Goal: Information Seeking & Learning: Learn about a topic

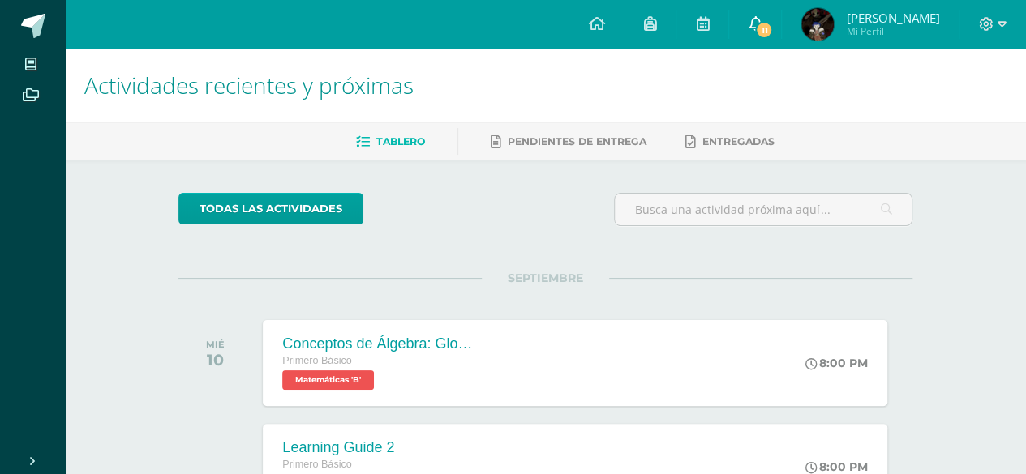
click at [761, 26] on icon at bounding box center [754, 23] width 13 height 15
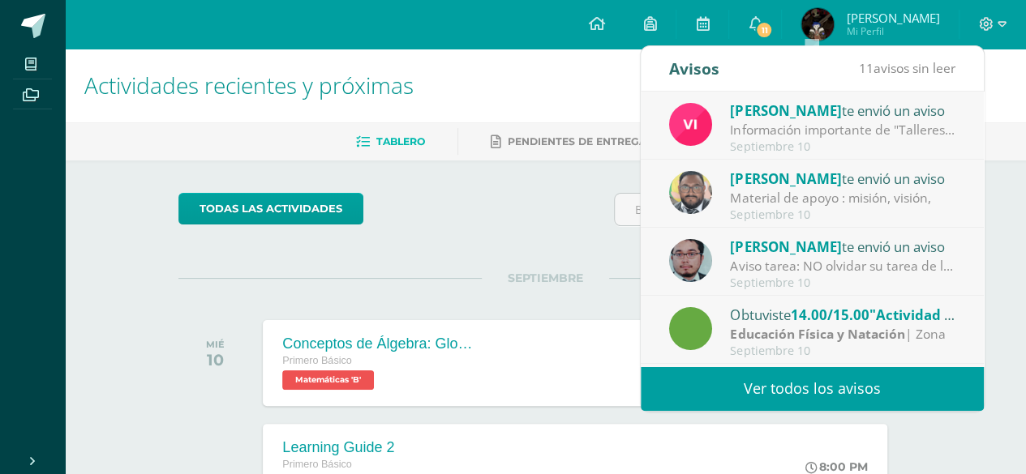
click at [892, 126] on div "Información importante de "Talleres".: Buenas tardes estimados estudiantes. Qui…" at bounding box center [842, 130] width 225 height 19
click at [880, 144] on div "Septiembre 10" at bounding box center [842, 147] width 225 height 14
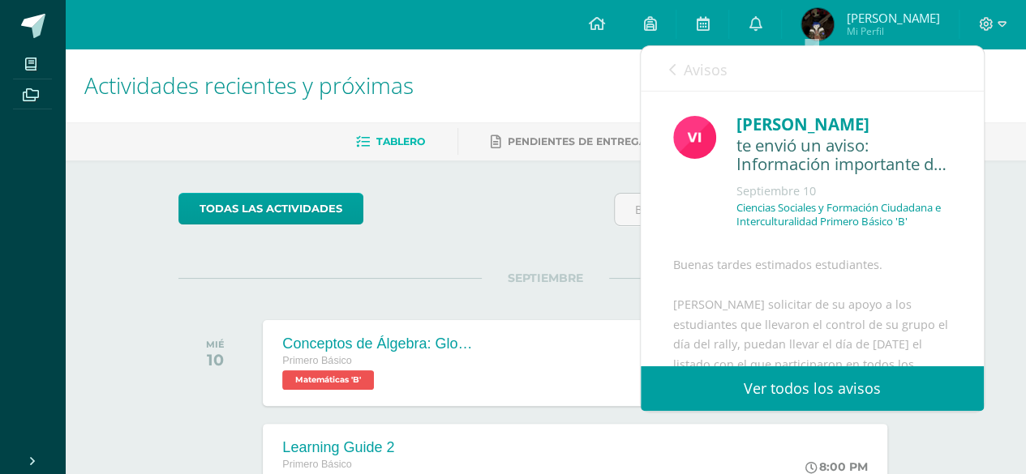
click at [861, 245] on div "[PERSON_NAME] te envió un aviso: Información importante de "Talleres". [DATE] C…" at bounding box center [812, 341] width 343 height 498
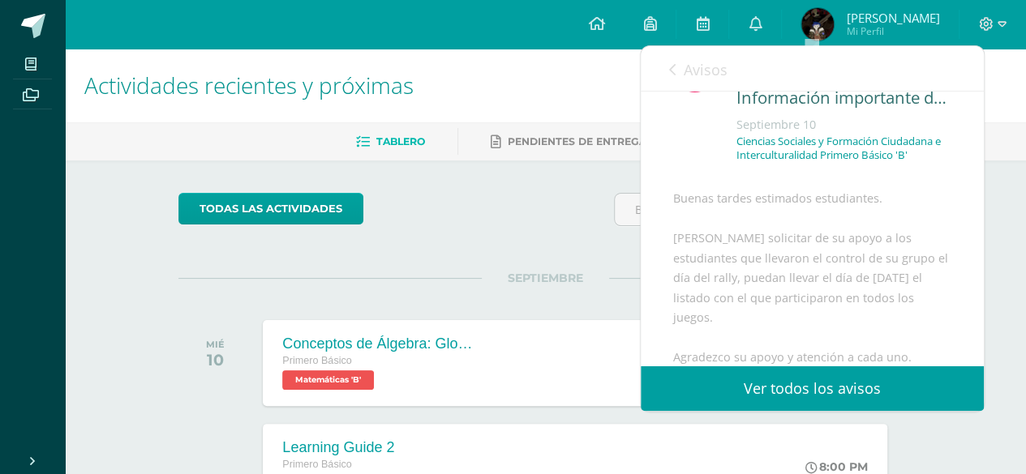
click at [892, 204] on div "Buenas tardes estimados estudiantes. Quiero solicitar de su apoyo a los estudia…" at bounding box center [812, 348] width 278 height 318
click at [887, 256] on div "Buenas tardes estimados estudiantes. Quiero solicitar de su apoyo a los estudia…" at bounding box center [812, 346] width 278 height 318
click at [896, 225] on div "Buenas tardes estimados estudiantes. Quiero solicitar de su apoyo a los estudia…" at bounding box center [812, 346] width 278 height 318
click at [900, 205] on div "Buenas tardes estimados estudiantes. Quiero solicitar de su apoyo a los estudia…" at bounding box center [812, 346] width 278 height 318
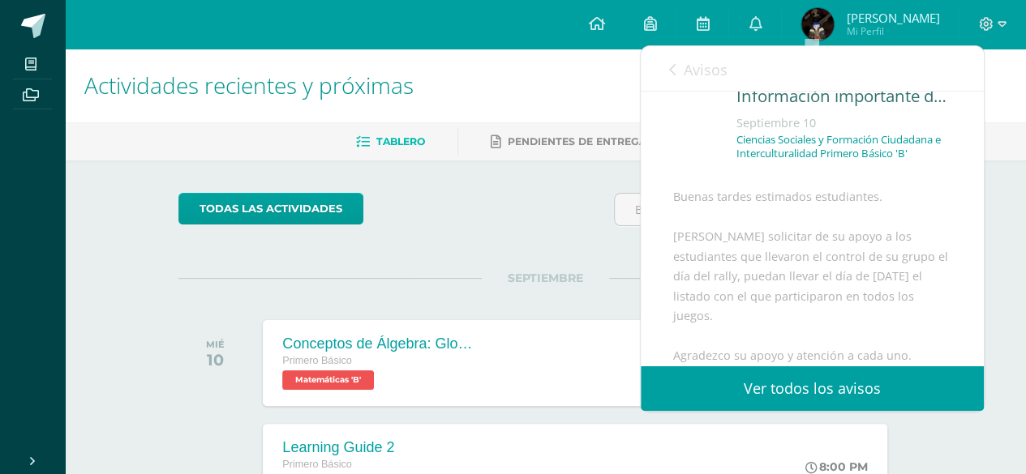
click at [907, 190] on div "Buenas tardes estimados estudiantes. Quiero solicitar de su apoyo a los estudia…" at bounding box center [812, 346] width 278 height 318
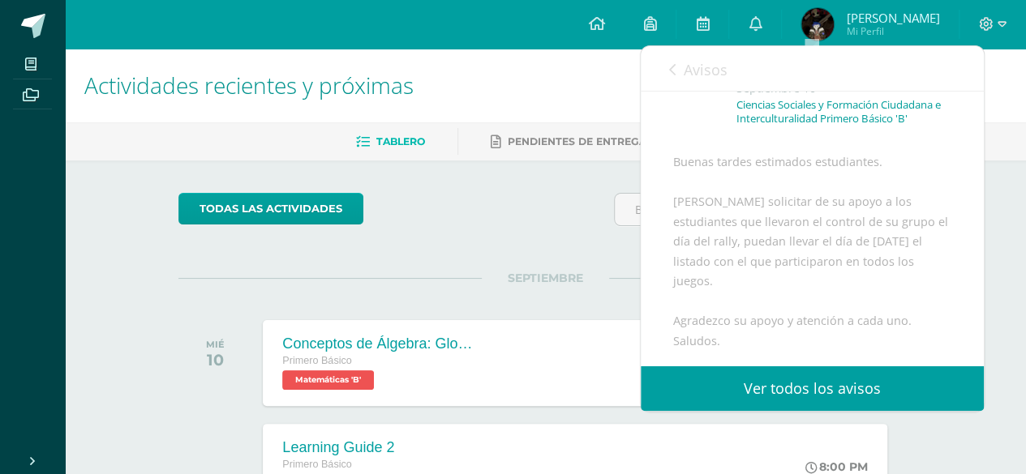
click at [921, 189] on div "Buenas tardes estimados estudiantes. Quiero solicitar de su apoyo a los estudia…" at bounding box center [812, 311] width 278 height 318
click at [921, 175] on div "Buenas tardes estimados estudiantes. Quiero solicitar de su apoyo a los estudia…" at bounding box center [812, 311] width 278 height 318
click at [921, 162] on div "Buenas tardes estimados estudiantes. Quiero solicitar de su apoyo a los estudia…" at bounding box center [812, 311] width 278 height 318
click at [923, 150] on div "[PERSON_NAME] te envió un aviso: Información importante de "Talleres". [DATE] C…" at bounding box center [812, 238] width 343 height 498
click at [687, 65] on span "Avisos" at bounding box center [705, 69] width 44 height 19
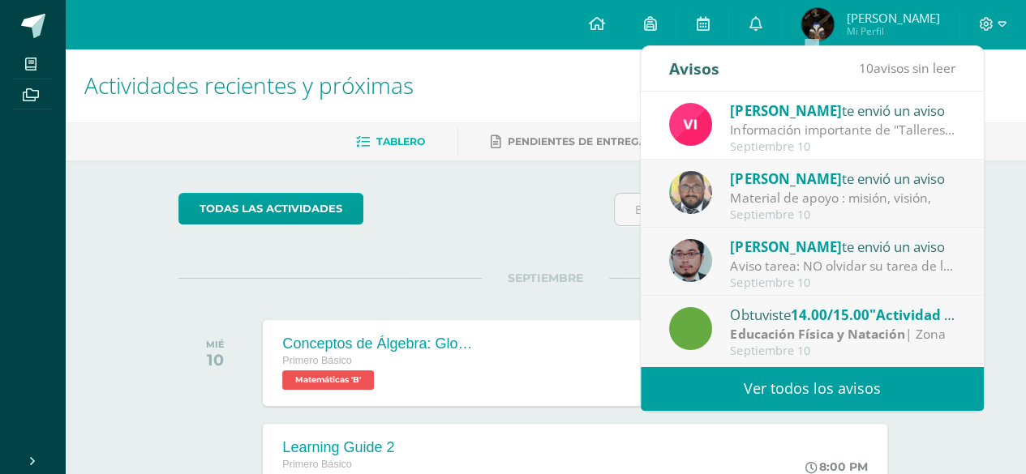
click at [908, 195] on div "Material de apoyo : misión, visión," at bounding box center [842, 198] width 225 height 19
click at [919, 192] on div "Material de apoyo : misión, visión," at bounding box center [842, 198] width 225 height 19
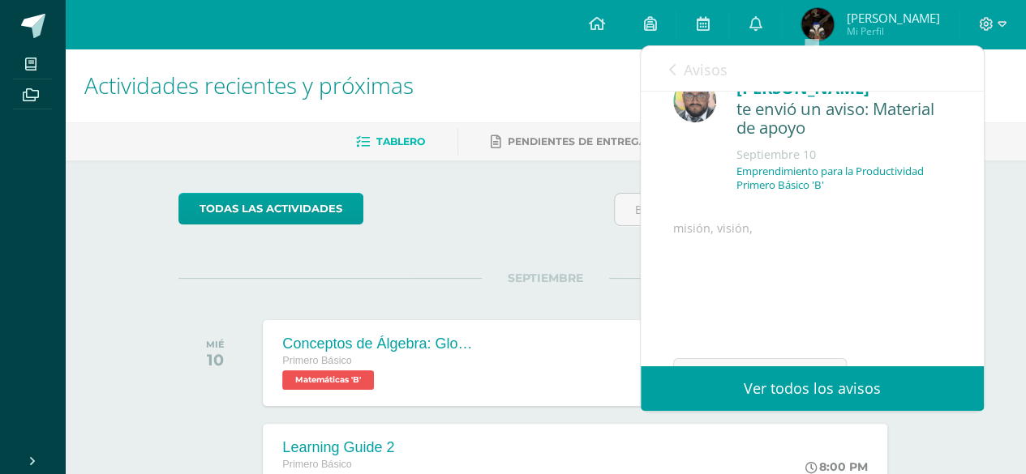
scroll to position [0, 0]
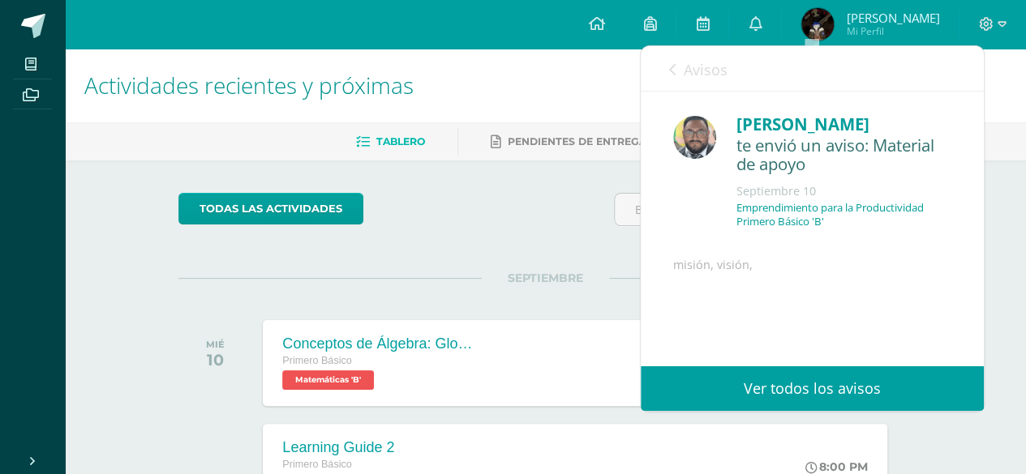
click at [703, 60] on span "Avisos" at bounding box center [705, 69] width 44 height 19
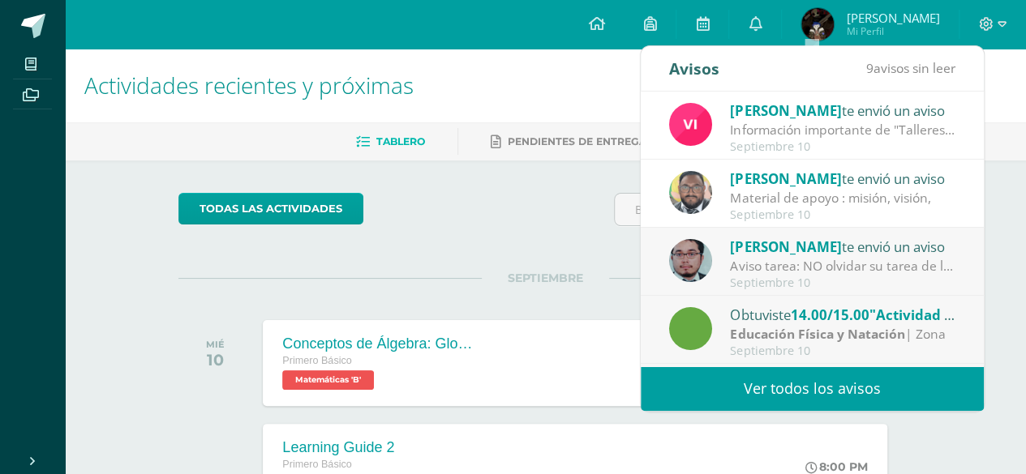
click at [859, 196] on div "Material de apoyo : misión, visión," at bounding box center [842, 198] width 225 height 19
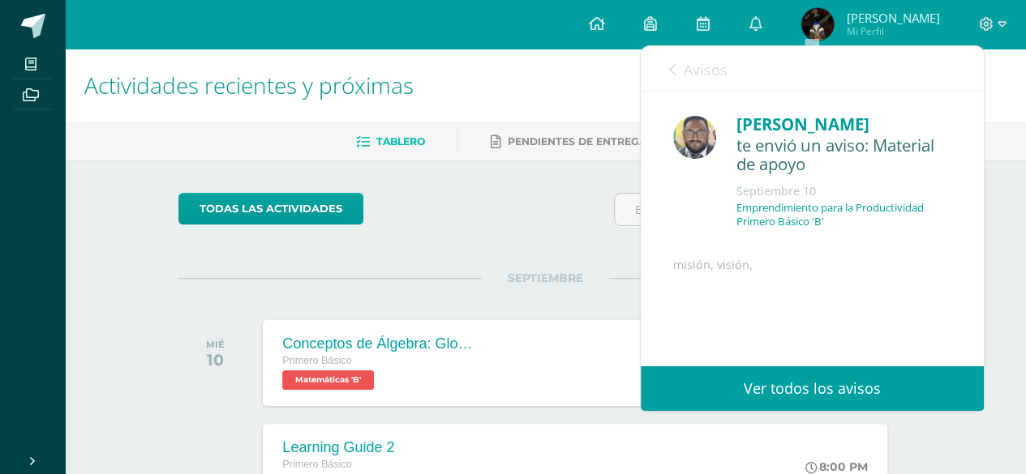
click at [849, 294] on div "misión, visión, Archivo Adjunto" at bounding box center [812, 350] width 278 height 191
click at [850, 271] on div "misión, visión, Archivo Adjunto" at bounding box center [812, 350] width 278 height 191
click at [851, 253] on div "[PERSON_NAME] te envió un aviso: Material de apoyo [DATE] Emprendimiento para l…" at bounding box center [812, 277] width 343 height 371
click at [851, 240] on div "Emprendimiento para la Productividad Primero Básico 'B'" at bounding box center [843, 221] width 215 height 41
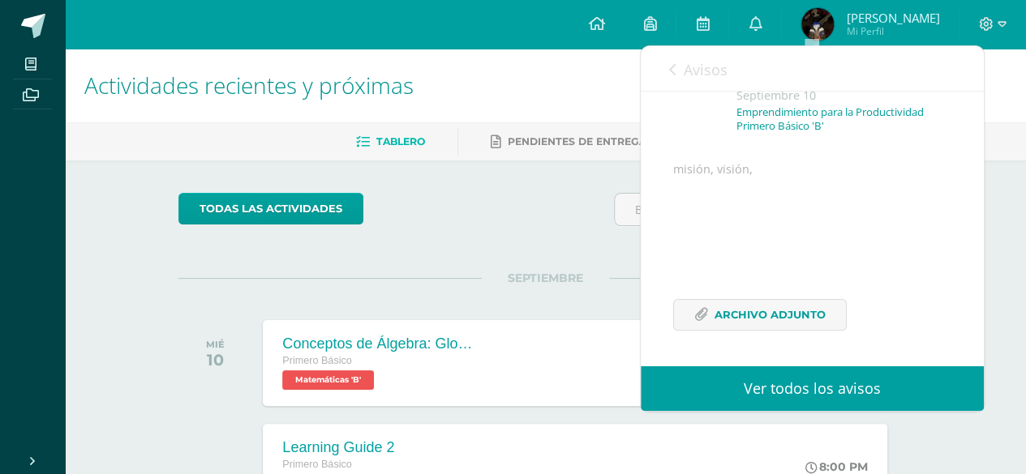
scroll to position [135, 0]
click at [765, 316] on span "Archivo Adjunto" at bounding box center [769, 315] width 111 height 30
